Goal: Task Accomplishment & Management: Manage account settings

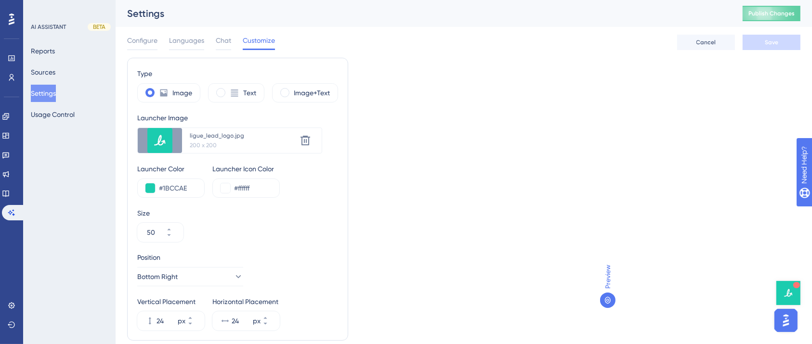
click at [213, 39] on div "Configure Languages Chat Customize" at bounding box center [201, 42] width 148 height 15
click at [189, 37] on span "Languages" at bounding box center [186, 41] width 35 height 12
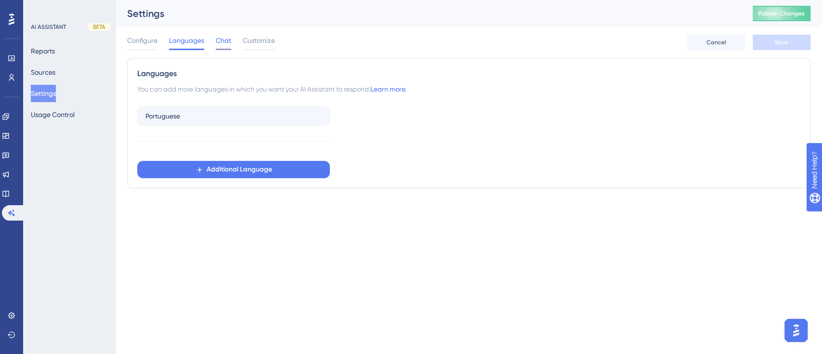
click at [219, 38] on span "Chat" at bounding box center [223, 41] width 15 height 12
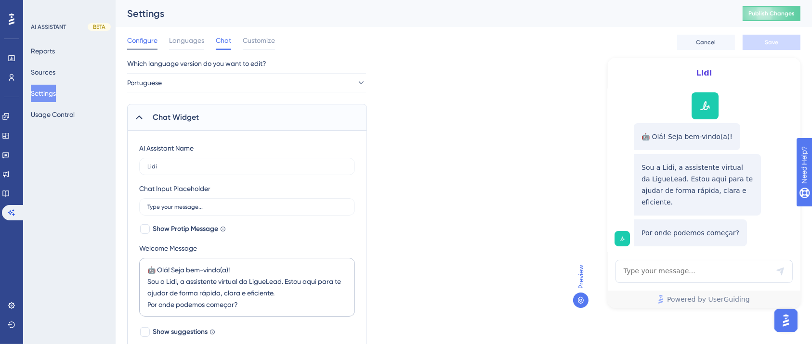
click at [133, 36] on span "Configure" at bounding box center [142, 41] width 30 height 12
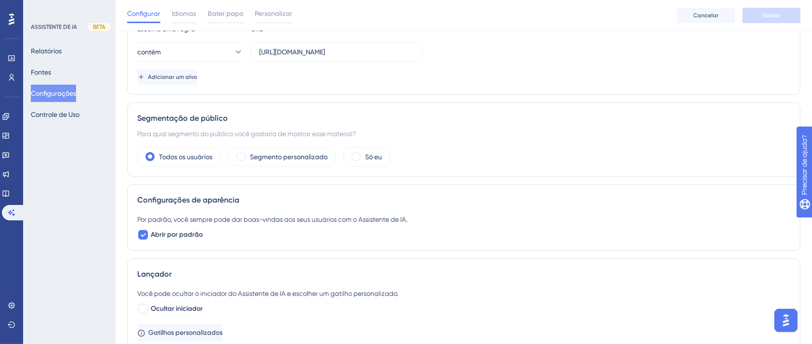
scroll to position [128, 0]
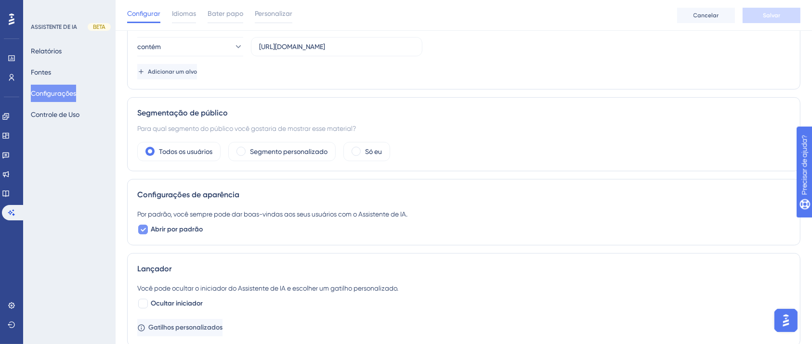
click at [143, 231] on icon at bounding box center [143, 230] width 6 height 8
click at [143, 231] on div at bounding box center [143, 230] width 10 height 10
checkbox input "true"
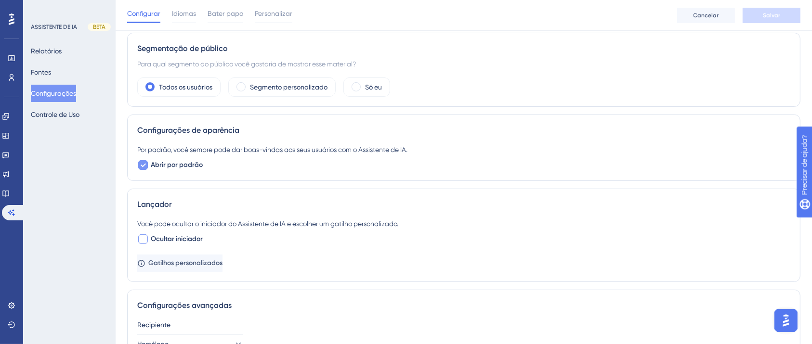
click at [141, 240] on div at bounding box center [143, 239] width 10 height 10
click at [169, 264] on font "Gatilhos personalizados" at bounding box center [186, 263] width 74 height 8
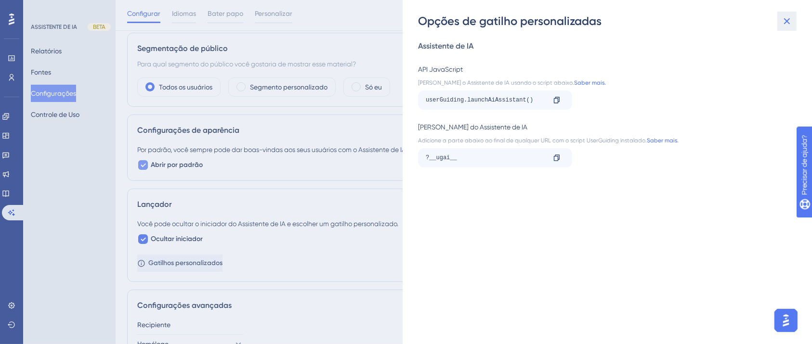
drag, startPoint x: 790, startPoint y: 24, endPoint x: 784, endPoint y: 25, distance: 5.5
click at [790, 24] on icon at bounding box center [787, 21] width 6 height 6
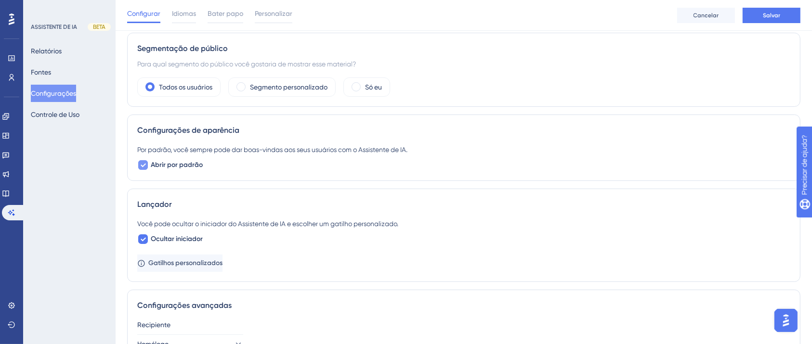
scroll to position [250, 0]
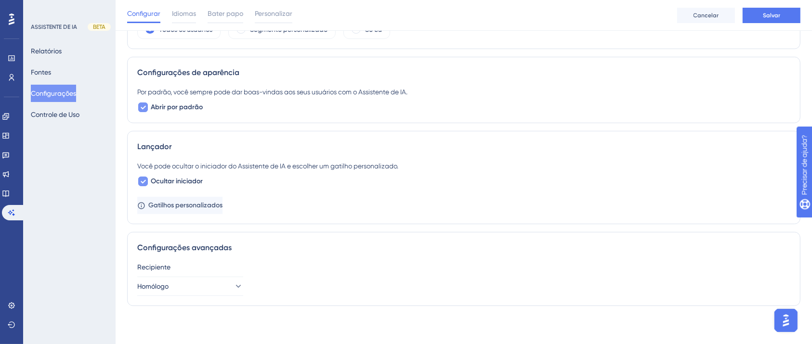
click at [148, 176] on label "Ocultar iniciador" at bounding box center [169, 182] width 65 height 12
click at [177, 183] on font "Ocultar iniciador" at bounding box center [177, 181] width 52 height 8
click at [787, 16] on button "Salvar" at bounding box center [771, 15] width 58 height 15
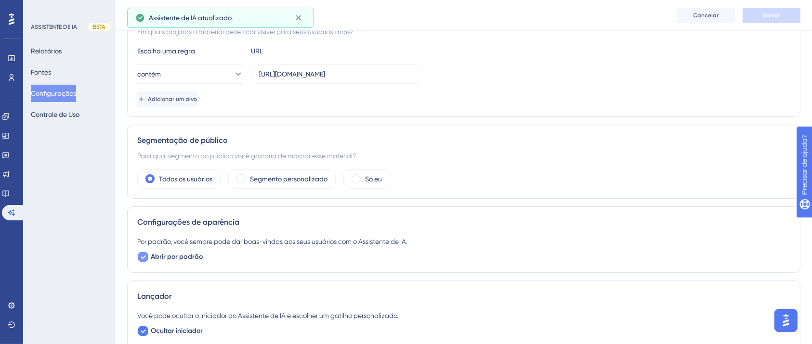
scroll to position [0, 0]
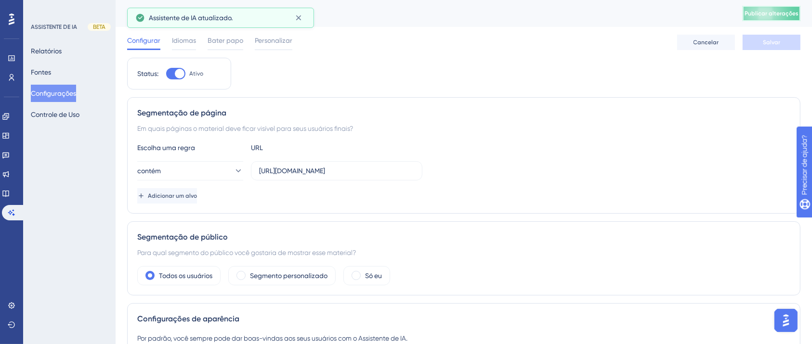
click at [798, 10] on font "Publicar alterações" at bounding box center [771, 13] width 54 height 7
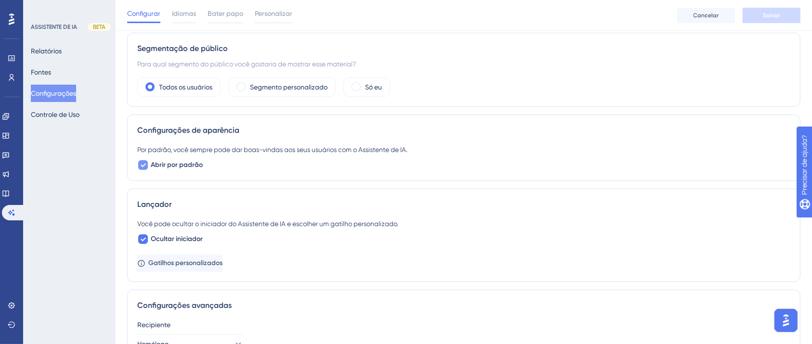
scroll to position [250, 0]
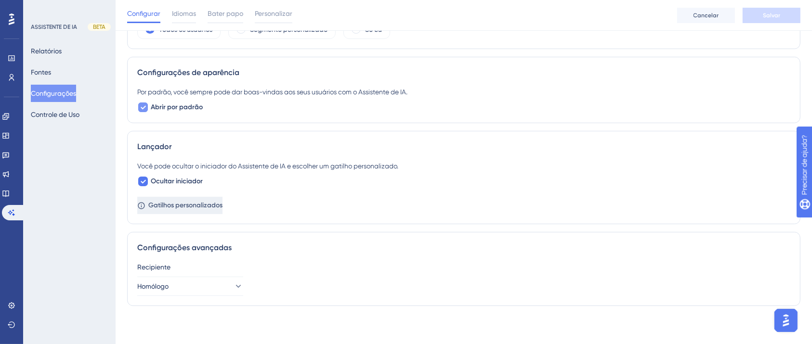
click at [213, 207] on font "Gatilhos personalizados" at bounding box center [185, 205] width 74 height 8
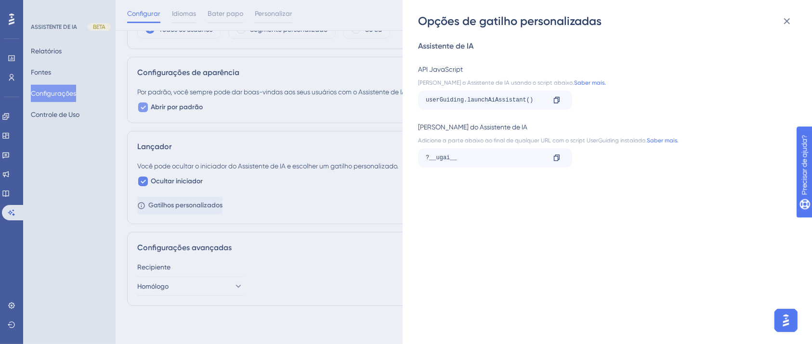
click at [319, 185] on div "Opções de gatilho personalizadas Assistente de IA API JavaScript [PERSON_NAME] …" at bounding box center [406, 172] width 812 height 344
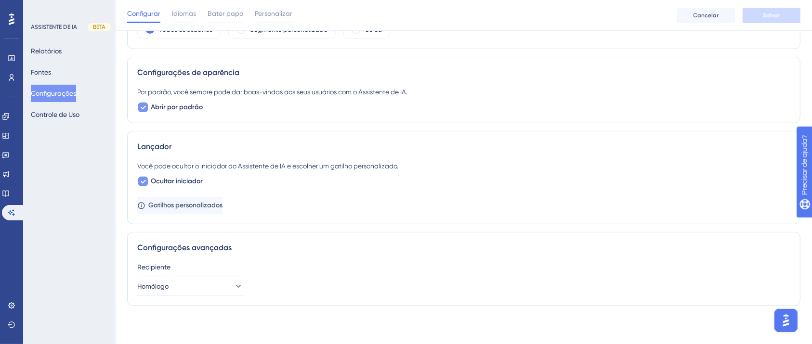
click at [179, 184] on font "Ocultar iniciador" at bounding box center [177, 181] width 52 height 8
checkbox input "false"
click at [758, 17] on button "Salvar" at bounding box center [771, 15] width 58 height 15
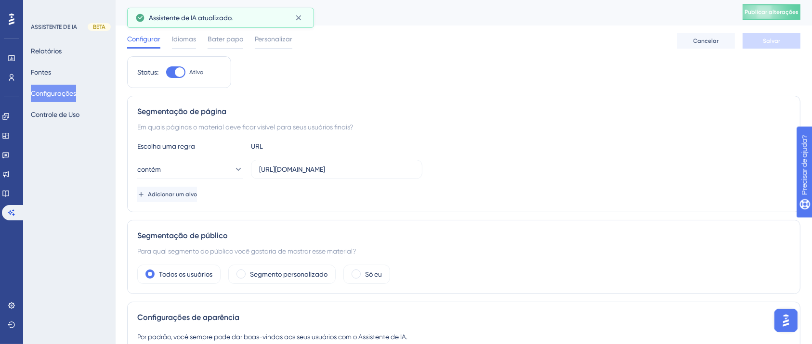
scroll to position [0, 0]
click at [779, 13] on font "Publicar alterações" at bounding box center [771, 13] width 54 height 7
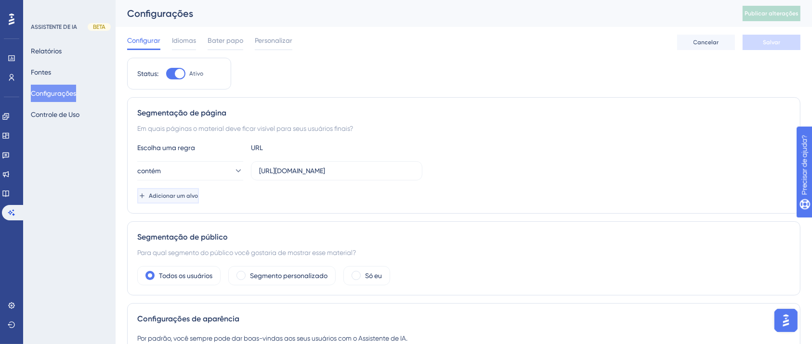
click at [199, 201] on button "Adicionar um alvo" at bounding box center [168, 195] width 62 height 15
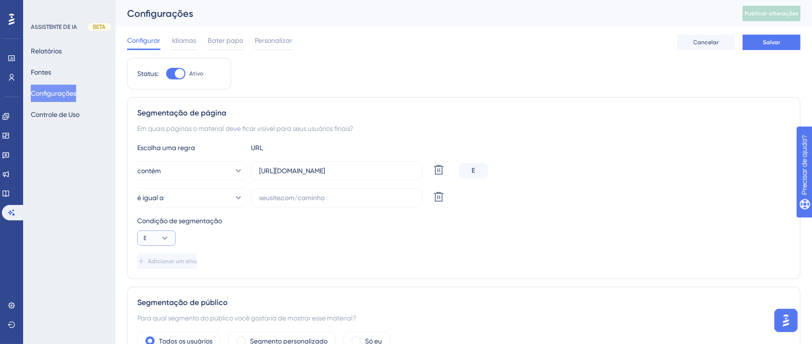
click at [167, 235] on icon at bounding box center [165, 238] width 10 height 10
click at [290, 231] on div "Condição de segmentação E" at bounding box center [463, 230] width 653 height 31
click at [233, 196] on icon at bounding box center [238, 198] width 10 height 10
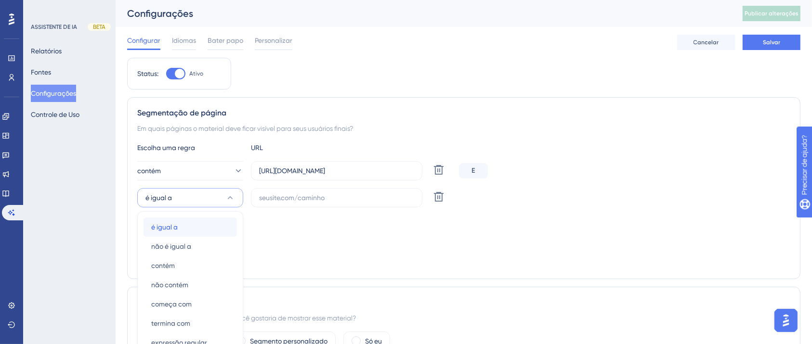
click at [191, 226] on div "é igual a é igual a" at bounding box center [190, 227] width 78 height 19
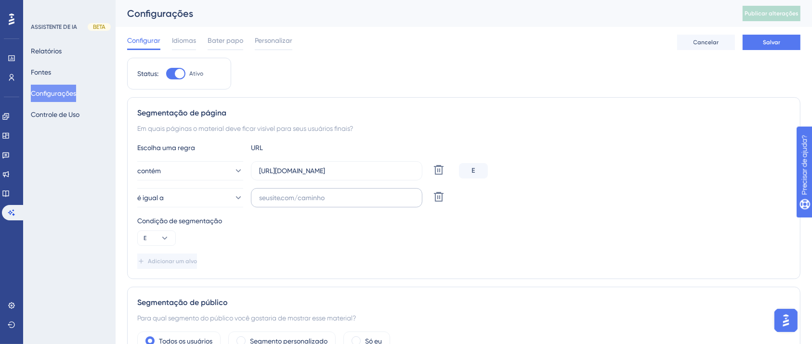
click at [286, 206] on label at bounding box center [336, 197] width 171 height 19
click at [286, 203] on input "text" at bounding box center [336, 198] width 155 height 11
paste input "[URL][DOMAIN_NAME]"
type input "[URL][DOMAIN_NAME]"
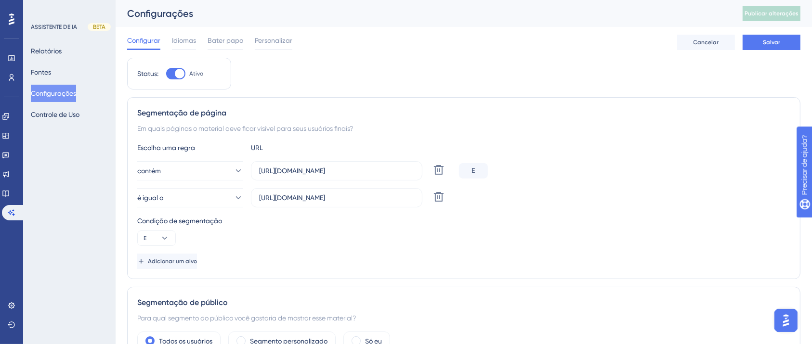
scroll to position [0, 0]
click at [234, 194] on icon at bounding box center [238, 198] width 10 height 10
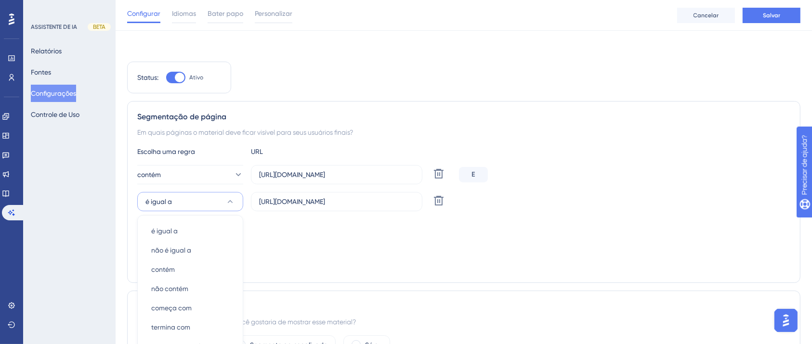
scroll to position [112, 0]
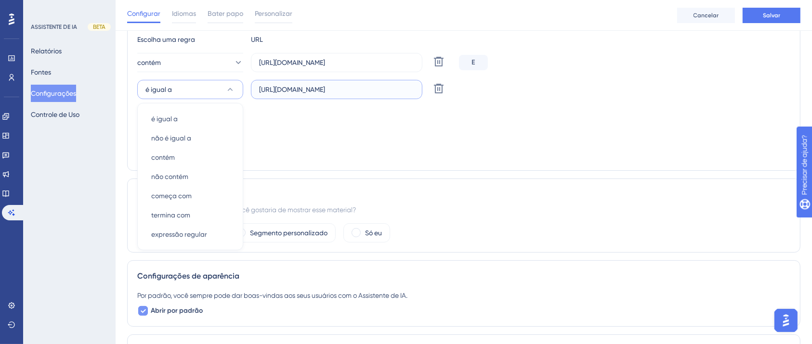
click at [363, 90] on input "[URL][DOMAIN_NAME]" at bounding box center [336, 89] width 155 height 11
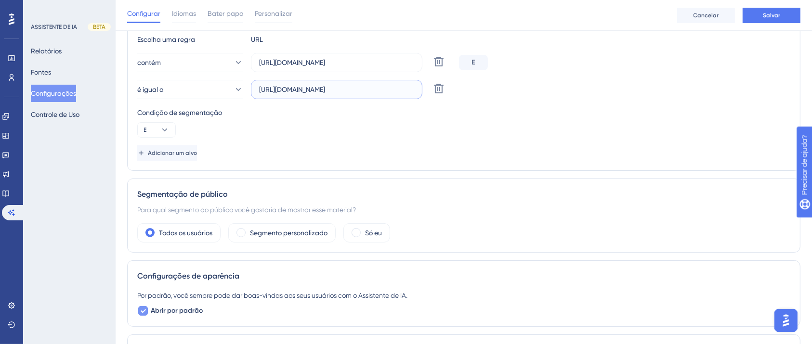
scroll to position [0, 60]
drag, startPoint x: 382, startPoint y: 92, endPoint x: 464, endPoint y: 92, distance: 81.8
click at [464, 92] on div "é igual a [URL][DOMAIN_NAME] Excluir" at bounding box center [463, 89] width 653 height 19
click at [234, 63] on icon at bounding box center [238, 63] width 10 height 10
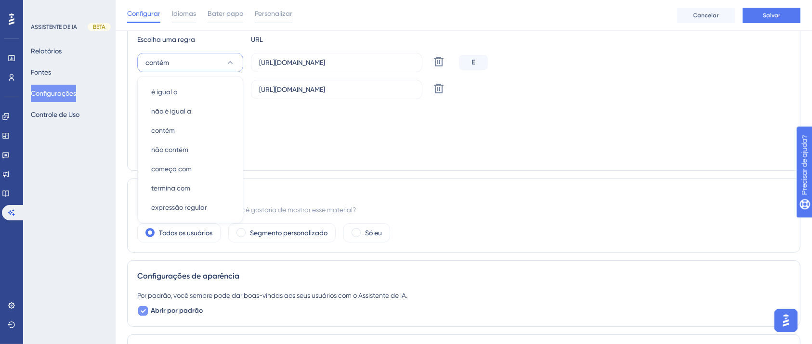
scroll to position [89, 0]
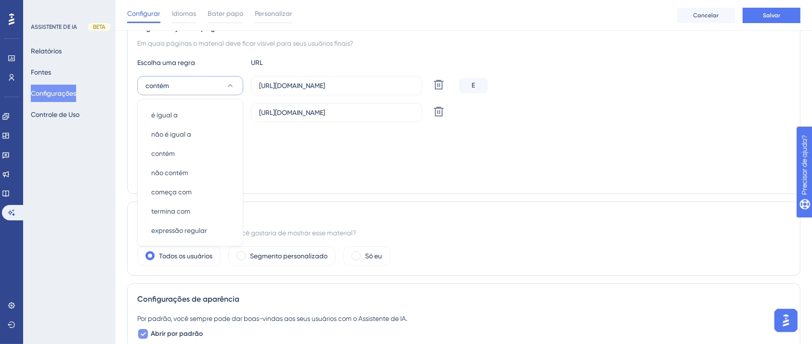
click at [273, 131] on div "Condição de segmentação" at bounding box center [463, 136] width 653 height 12
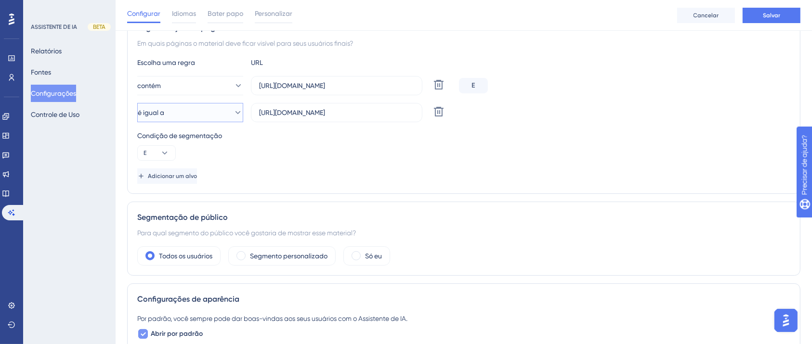
click at [233, 114] on icon at bounding box center [238, 113] width 10 height 10
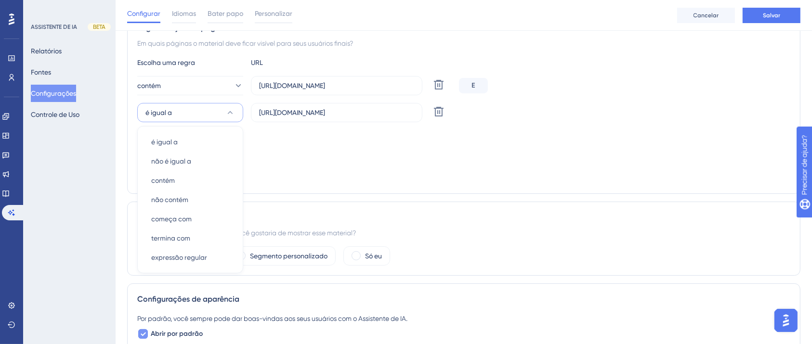
scroll to position [116, 0]
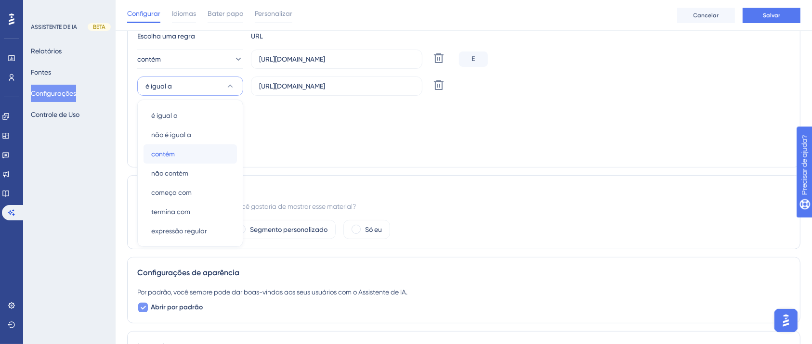
click at [182, 147] on div "contém contém" at bounding box center [190, 153] width 78 height 19
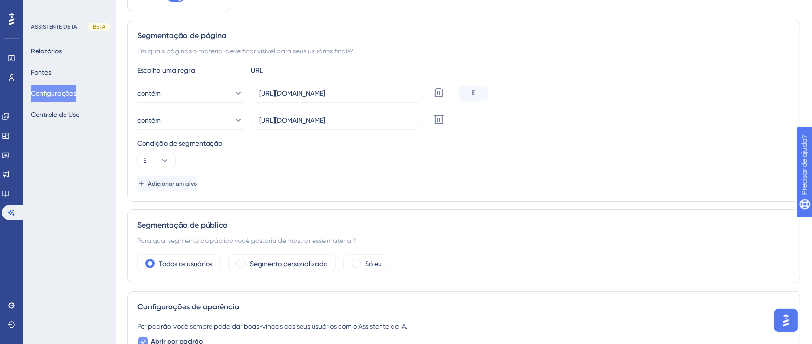
scroll to position [0, 0]
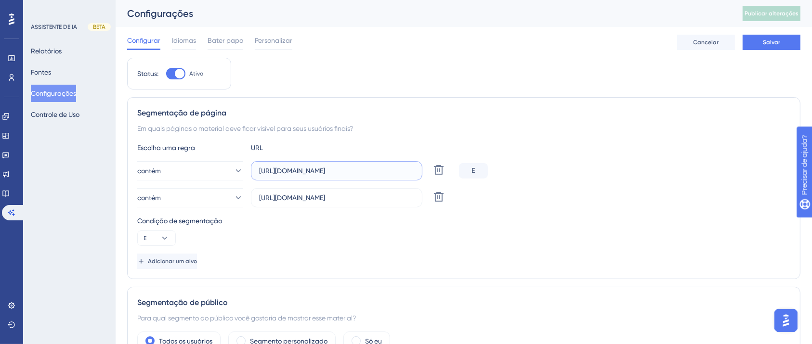
click at [363, 167] on input "[URL][DOMAIN_NAME]" at bounding box center [336, 171] width 155 height 11
click at [437, 172] on icon at bounding box center [439, 170] width 12 height 12
type input "[URL][DOMAIN_NAME]"
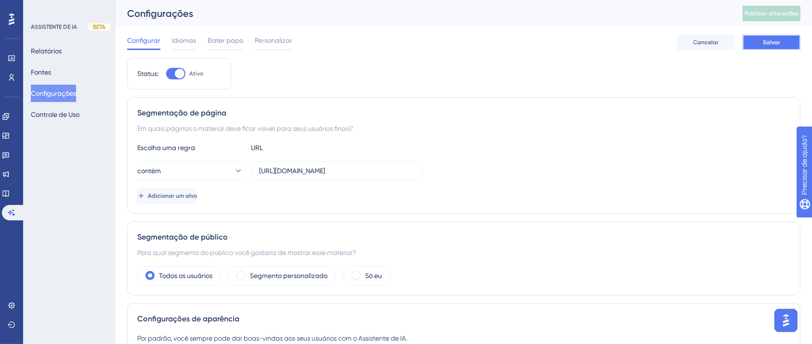
click at [785, 46] on button "Salvar" at bounding box center [771, 42] width 58 height 15
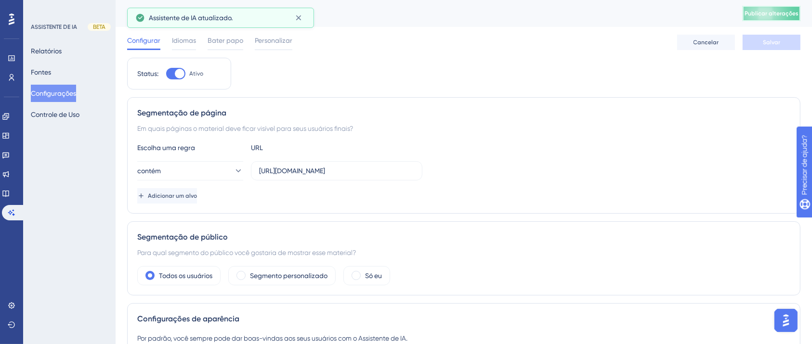
click at [786, 14] on font "Publicar alterações" at bounding box center [771, 13] width 54 height 7
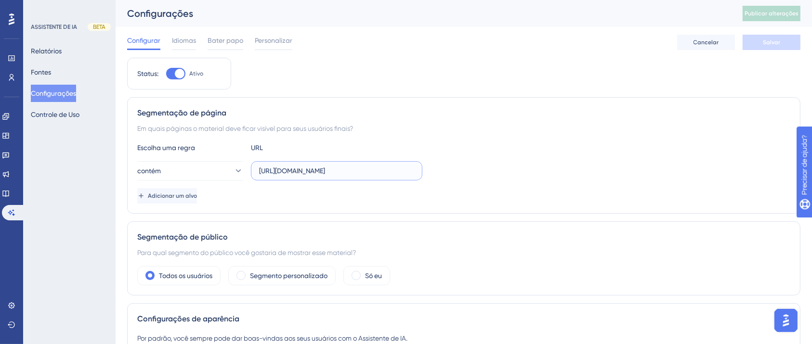
click at [353, 166] on input "[URL][DOMAIN_NAME]" at bounding box center [336, 171] width 155 height 11
click at [409, 177] on label "[URL][DOMAIN_NAME]" at bounding box center [336, 170] width 171 height 19
click at [409, 176] on input "[URL][DOMAIN_NAME]" at bounding box center [336, 171] width 155 height 11
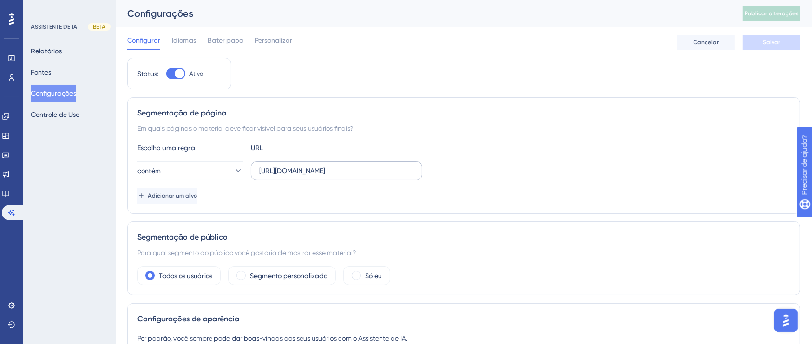
click at [419, 169] on label "[URL][DOMAIN_NAME]" at bounding box center [336, 170] width 171 height 19
click at [414, 169] on input "[URL][DOMAIN_NAME]" at bounding box center [336, 171] width 155 height 11
click at [416, 168] on label "[URL][DOMAIN_NAME]" at bounding box center [336, 170] width 171 height 19
click at [414, 168] on input "[URL][DOMAIN_NAME]" at bounding box center [336, 171] width 155 height 11
